Goal: Task Accomplishment & Management: Use online tool/utility

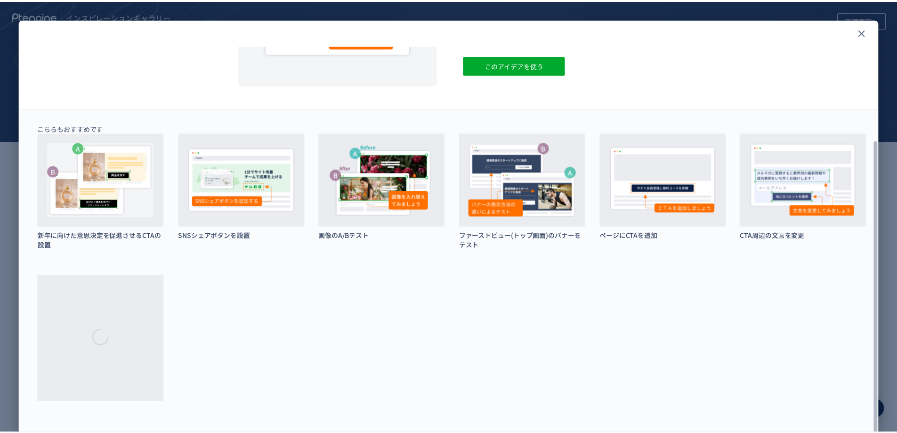
scroll to position [127, 0]
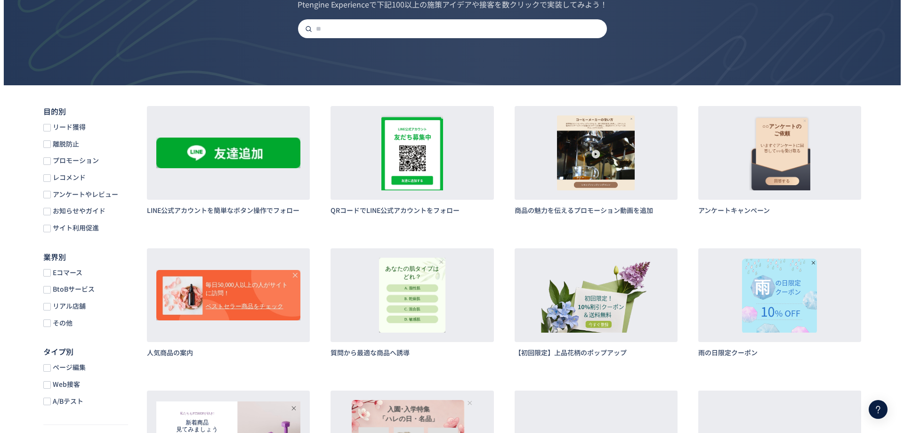
scroll to position [63, 0]
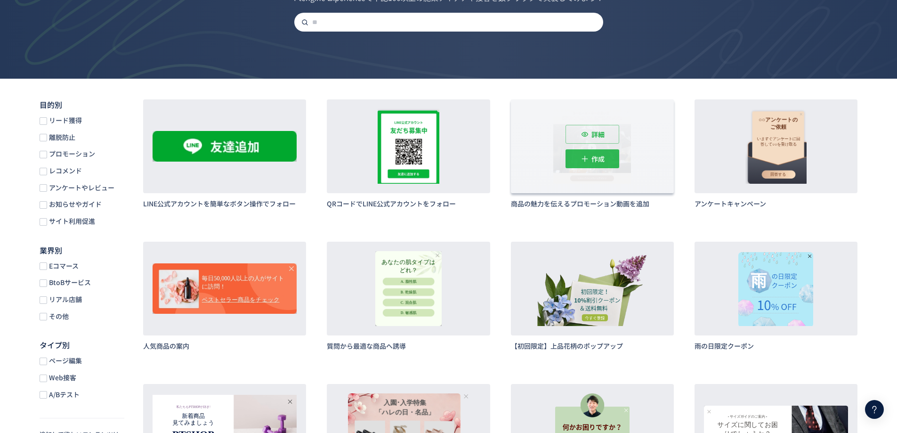
click at [589, 168] on button "作成" at bounding box center [592, 158] width 54 height 19
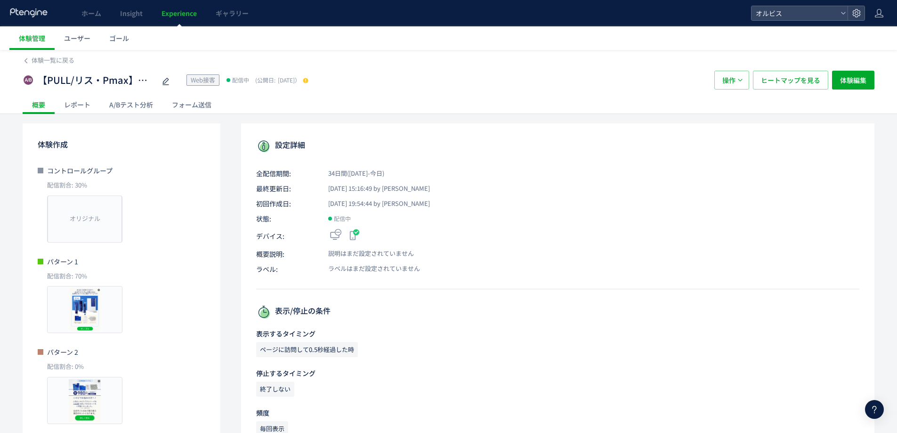
click at [166, 16] on span "Experience" at bounding box center [178, 12] width 35 height 9
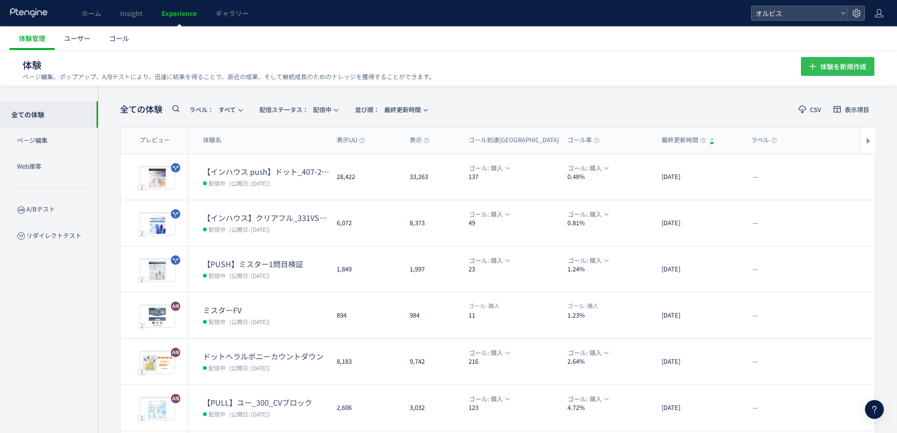
click at [840, 67] on span "体験を新規作成" at bounding box center [843, 66] width 46 height 19
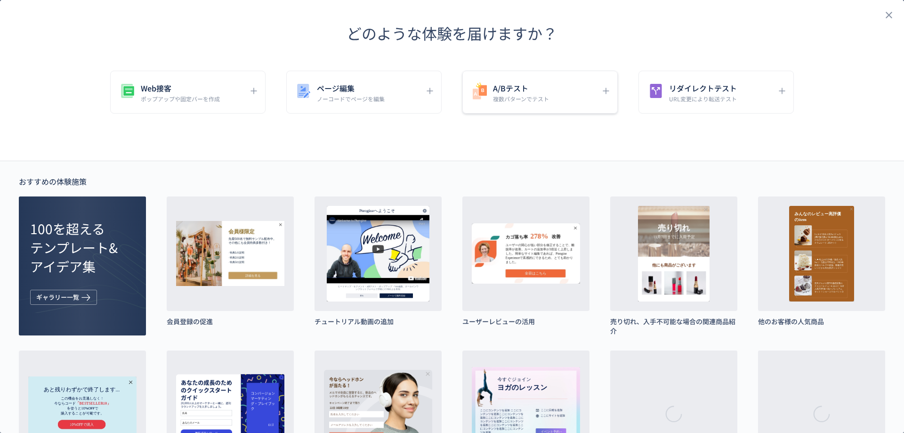
click at [526, 97] on p "複数パターンでテスト" at bounding box center [521, 99] width 56 height 8
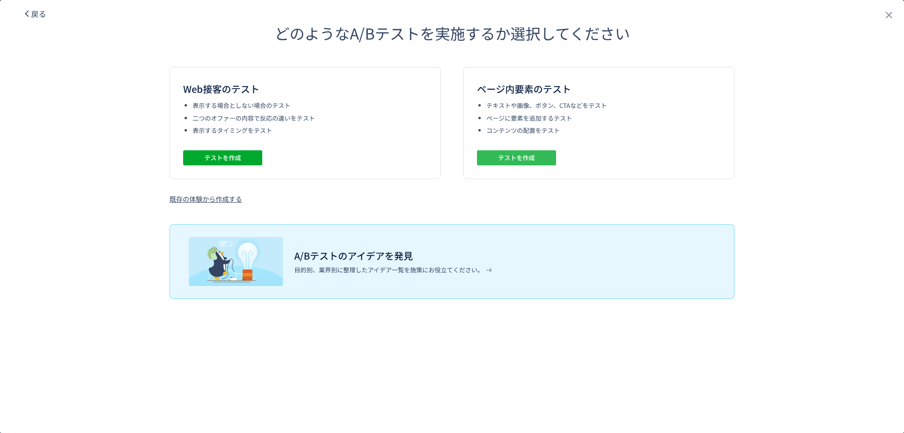
click at [499, 158] on span "テストを作成" at bounding box center [516, 157] width 37 height 15
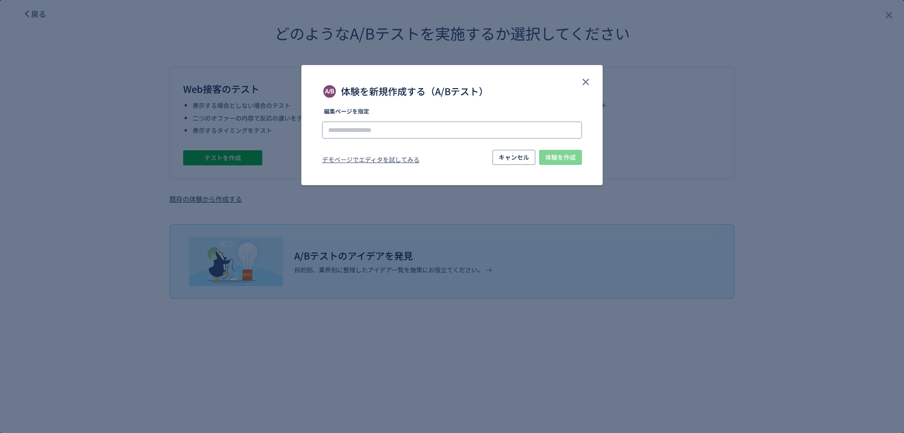
click at [465, 132] on input "体験を新規作成する（A/Bテスト）" at bounding box center [452, 129] width 260 height 17
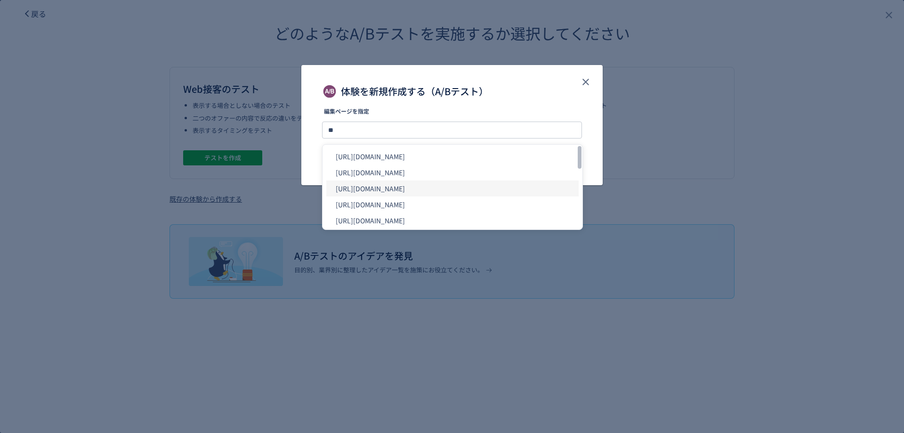
click at [460, 192] on li "https://pr.orbis.co.jp/cosmetics/u/100/" at bounding box center [452, 188] width 252 height 16
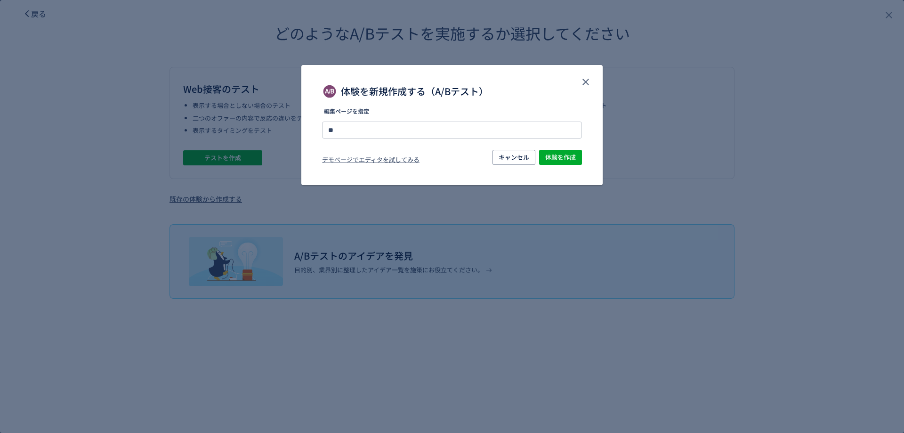
type input "**********"
click at [547, 163] on span "体験を作成" at bounding box center [560, 157] width 31 height 15
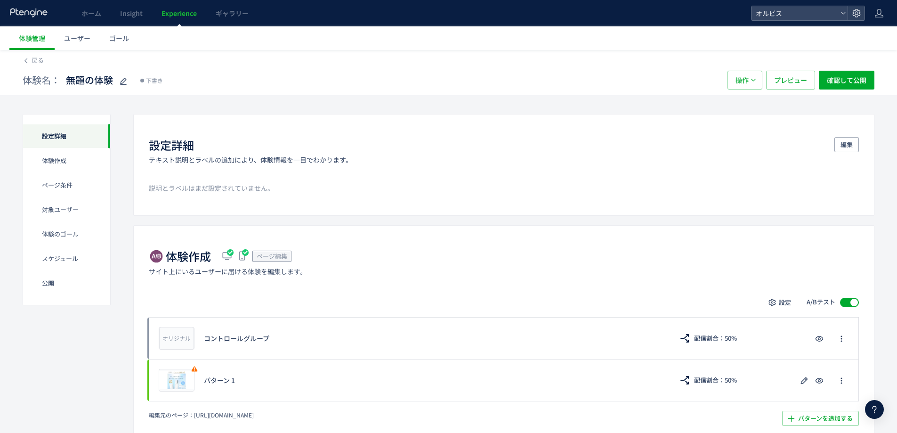
click at [161, 8] on link "Experience" at bounding box center [179, 13] width 54 height 26
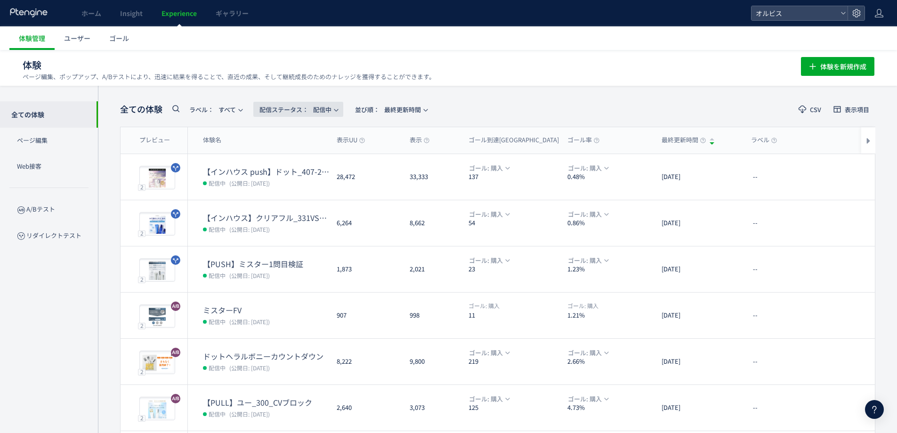
click at [306, 113] on span "配信ステータス​： 配信中" at bounding box center [295, 110] width 72 height 16
click at [306, 186] on li "停止中" at bounding box center [300, 186] width 39 height 17
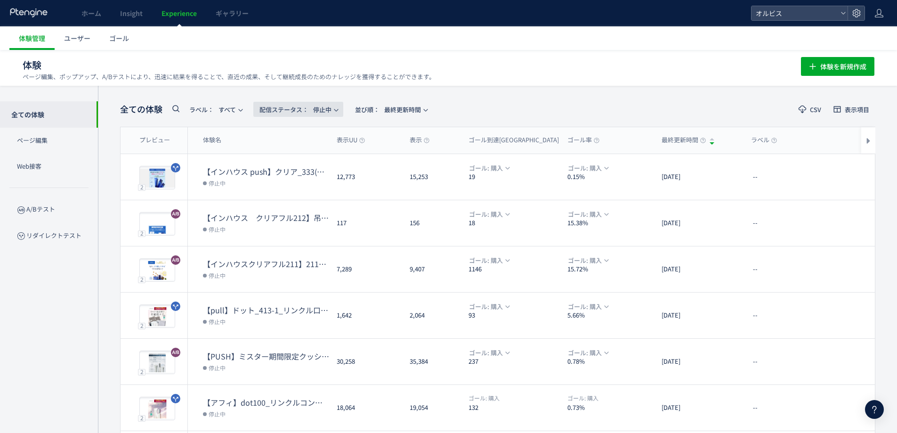
click at [308, 109] on span "配信ステータス​：" at bounding box center [283, 109] width 49 height 9
click at [311, 207] on li "下書き" at bounding box center [300, 203] width 39 height 17
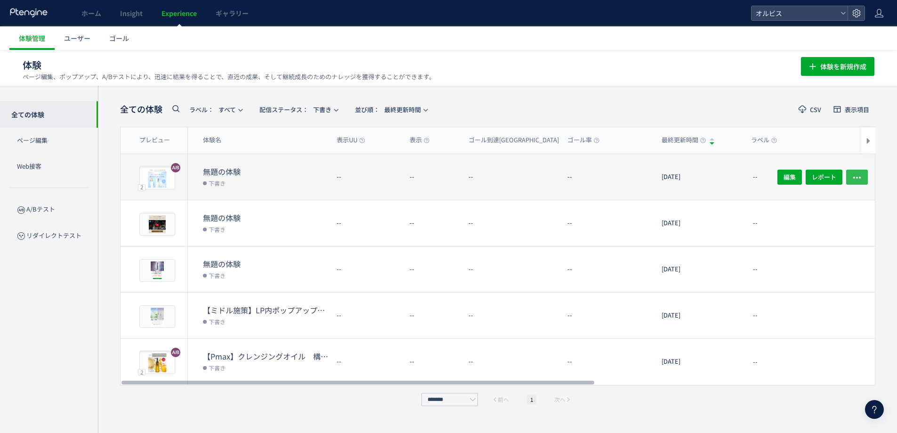
click at [849, 179] on button "button" at bounding box center [857, 176] width 22 height 15
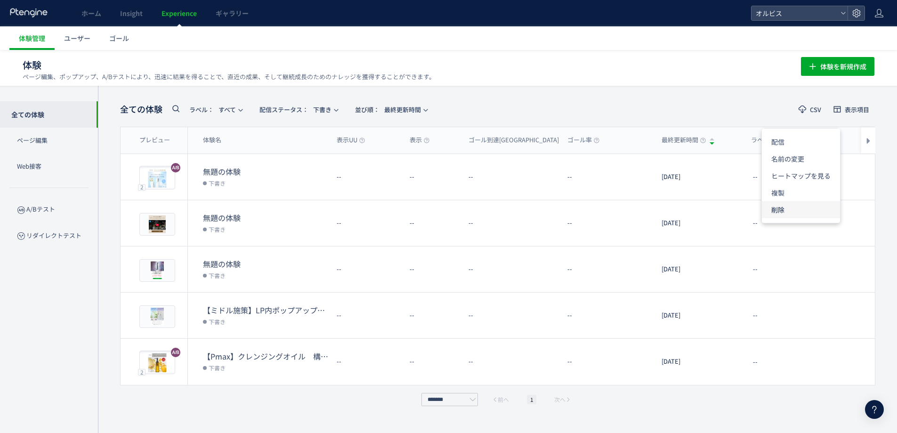
click at [796, 205] on li "削除" at bounding box center [801, 209] width 78 height 17
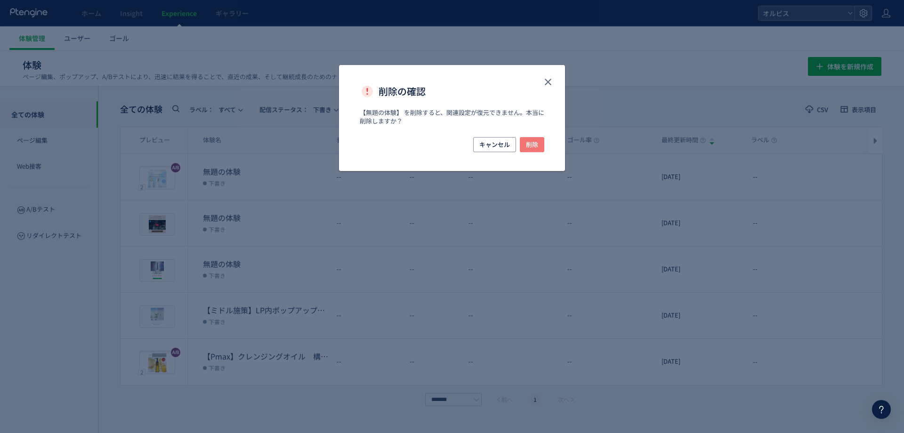
click at [532, 139] on span "削除" at bounding box center [532, 144] width 12 height 15
